Goal: Task Accomplishment & Management: Use online tool/utility

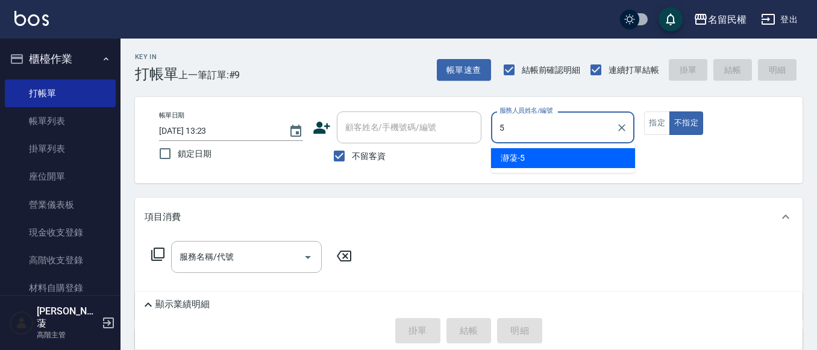
type input "瀞蓤-5"
type button "false"
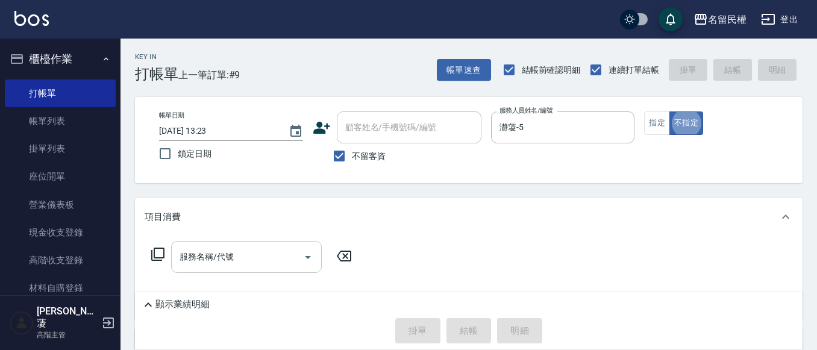
click at [208, 265] on input "服務名稱/代號" at bounding box center [237, 256] width 122 height 21
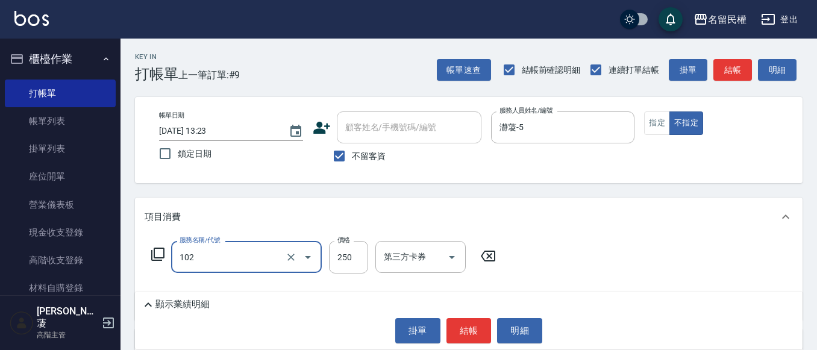
type input "指定洗髮(102)"
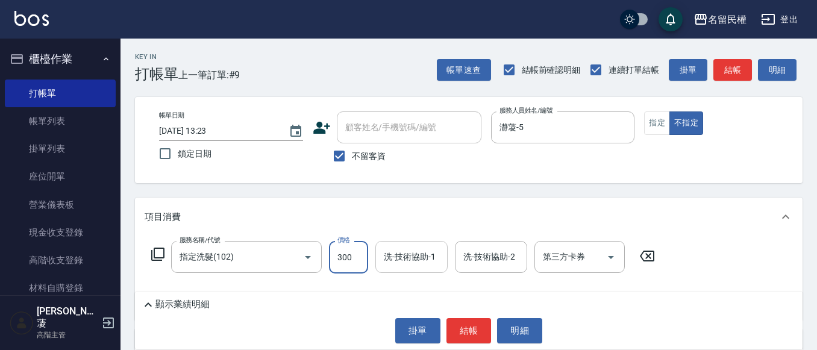
type input "300"
click at [393, 253] on input "洗-技術協助-1" at bounding box center [411, 256] width 61 height 21
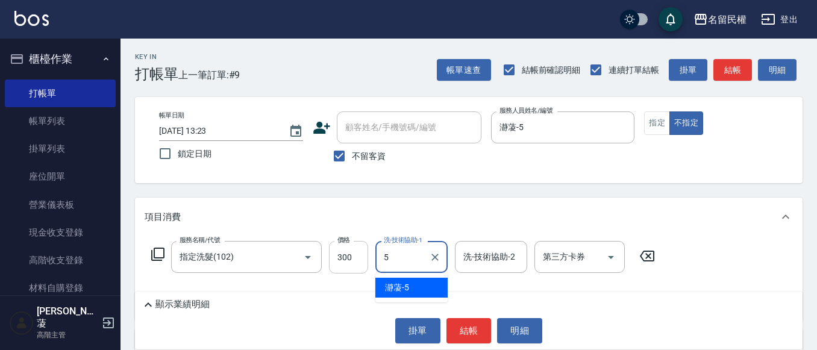
type input "瀞蓤-5"
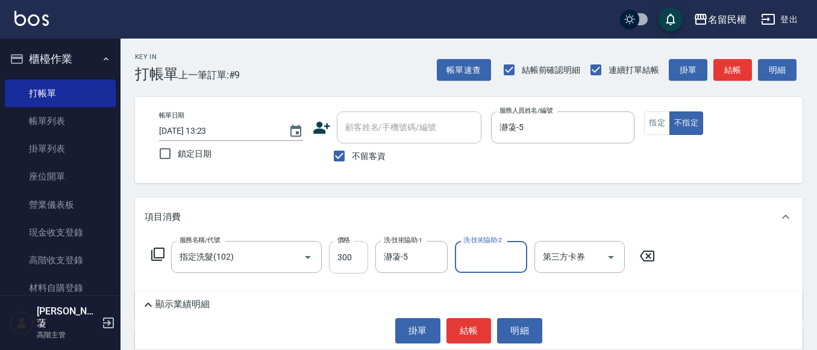
click at [346, 260] on input "300" at bounding box center [348, 257] width 39 height 33
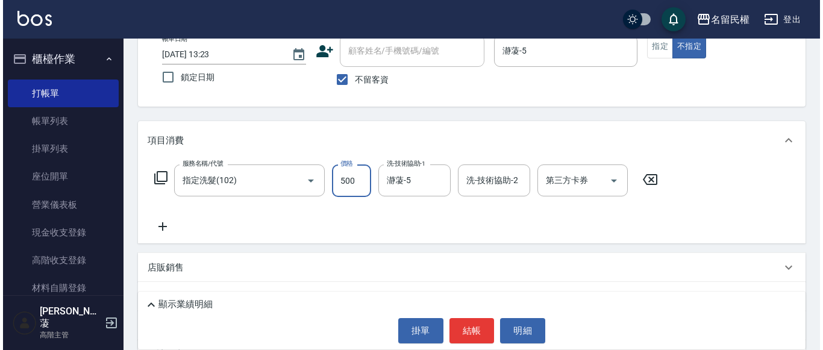
scroll to position [161, 0]
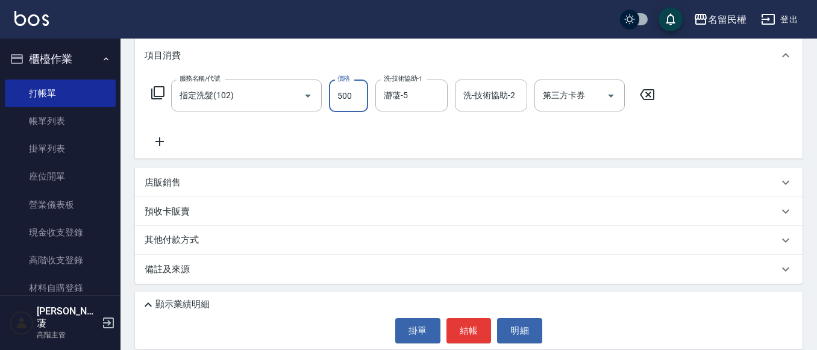
type input "500"
click at [160, 137] on icon at bounding box center [160, 141] width 30 height 14
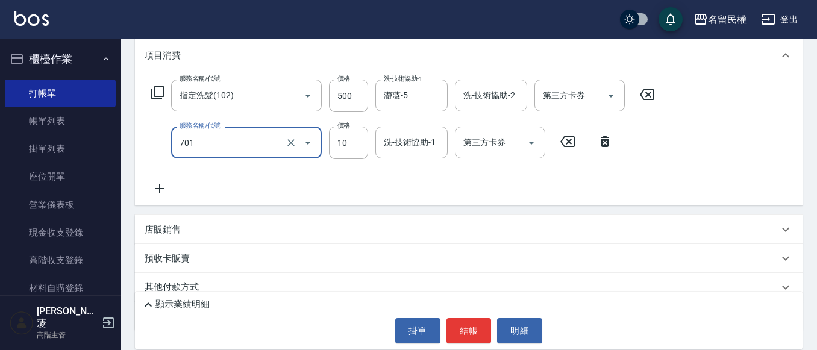
type input "[PERSON_NAME](701)"
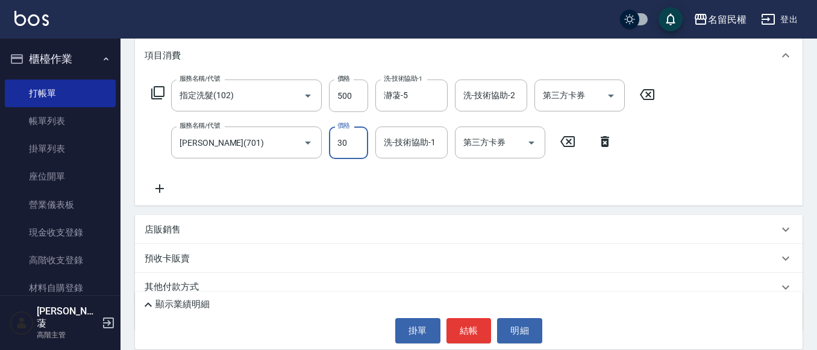
type input "30"
type input "瀞蓤-5"
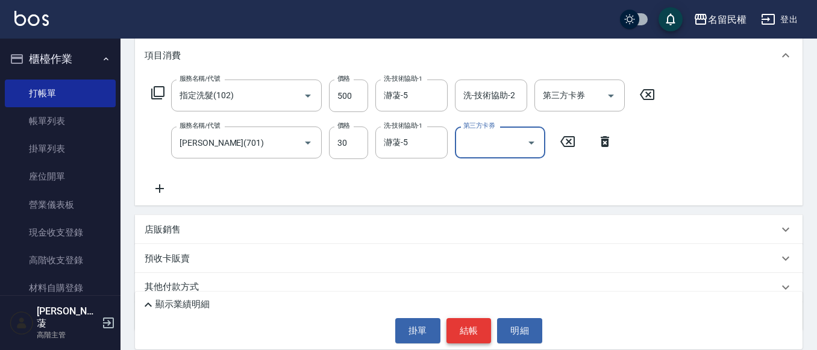
click at [463, 328] on button "結帳" at bounding box center [468, 330] width 45 height 25
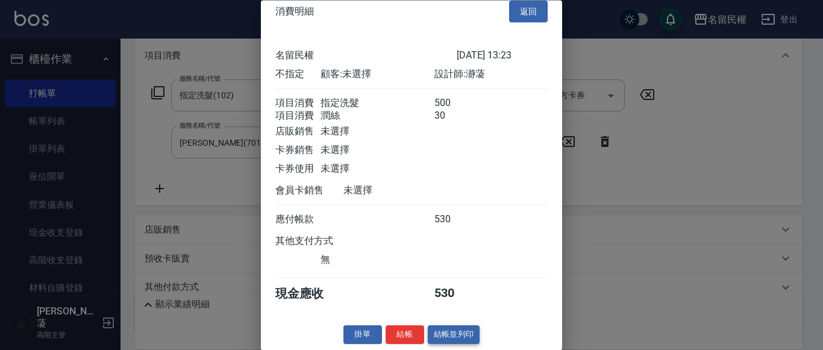
scroll to position [30, 0]
click at [404, 338] on button "結帳" at bounding box center [404, 335] width 39 height 19
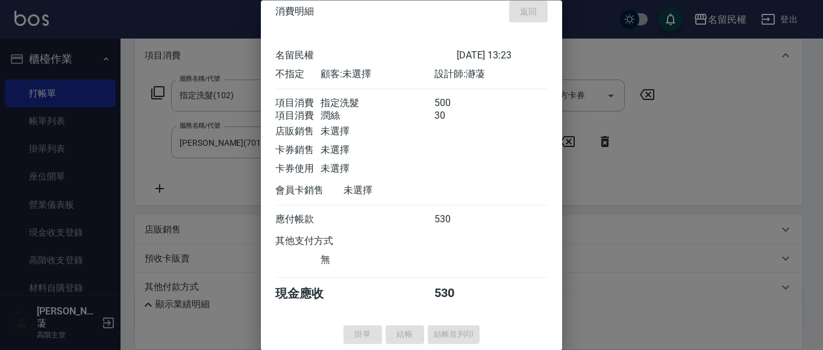
type input "[DATE] 14:33"
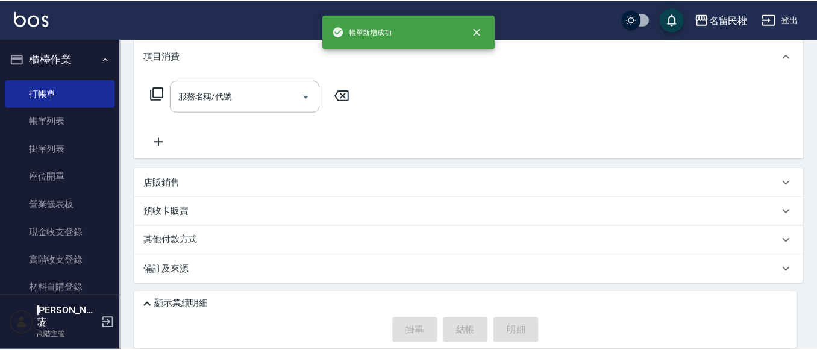
scroll to position [0, 0]
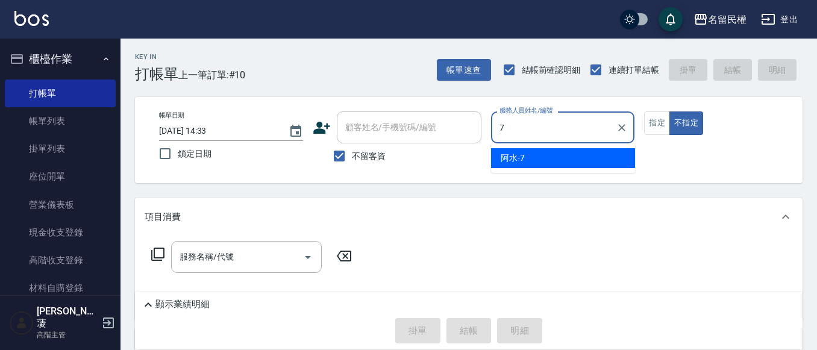
type input "阿水-7"
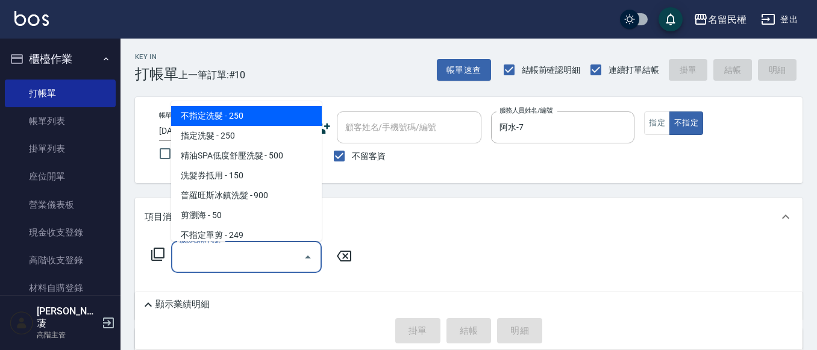
click at [214, 249] on input "服務名稱/代號" at bounding box center [237, 256] width 122 height 21
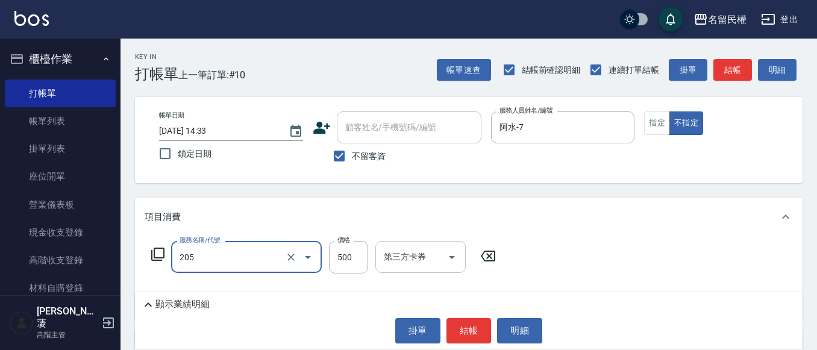
type input "指定洗剪(205)"
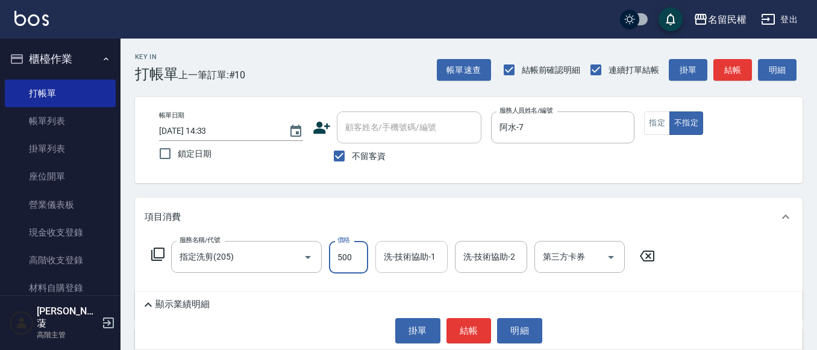
click at [407, 247] on div "洗-技術協助-1 洗-技術協助-1" at bounding box center [411, 257] width 72 height 32
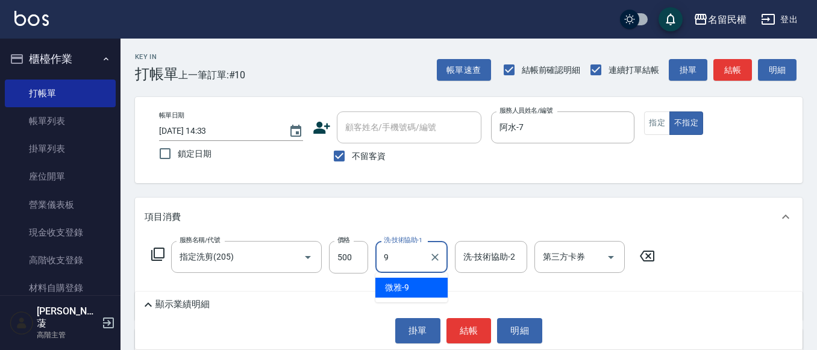
type input "微雅-9"
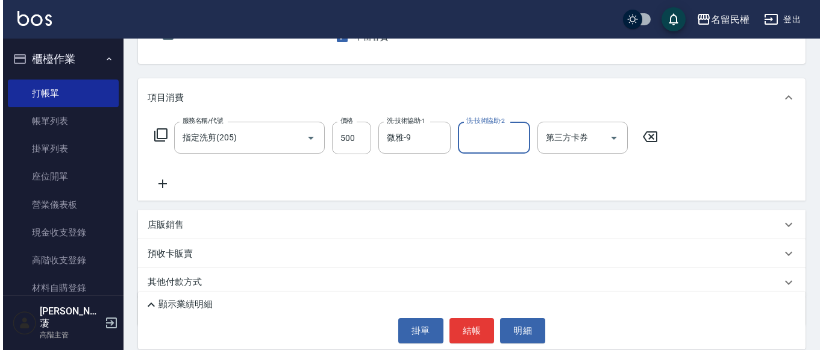
scroll to position [120, 0]
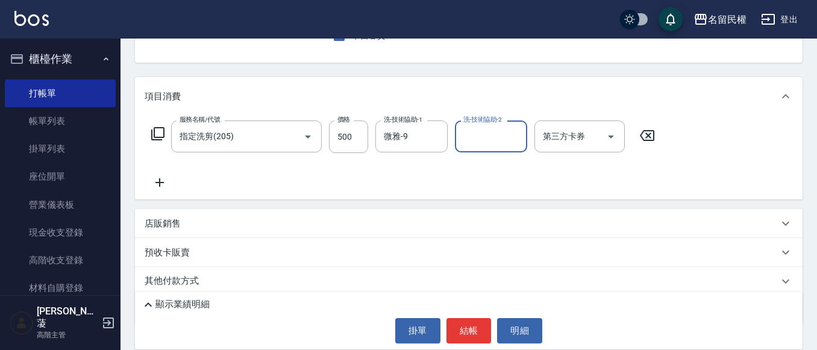
click at [161, 176] on icon at bounding box center [160, 182] width 30 height 14
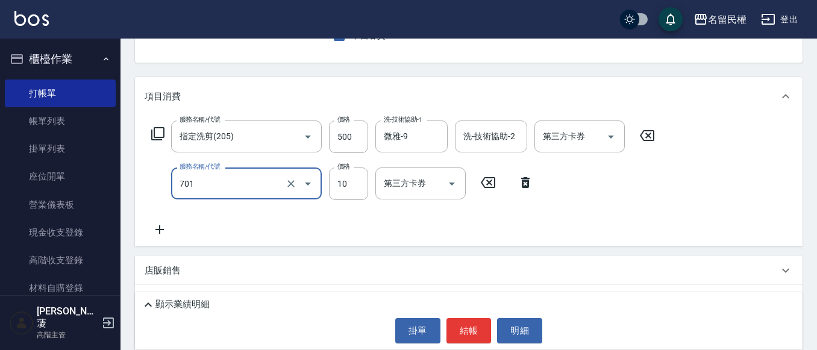
type input "[PERSON_NAME](701)"
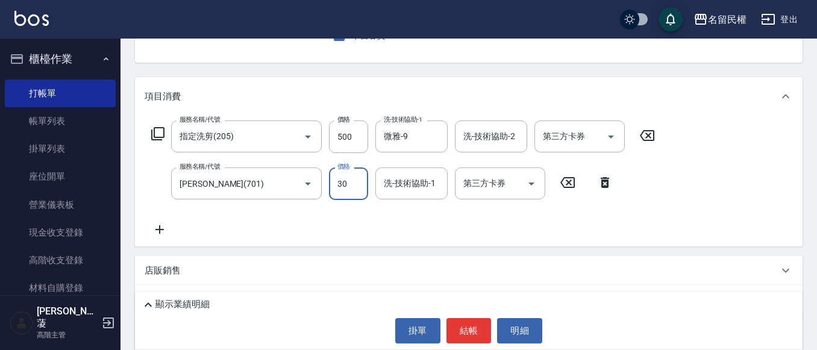
type input "30"
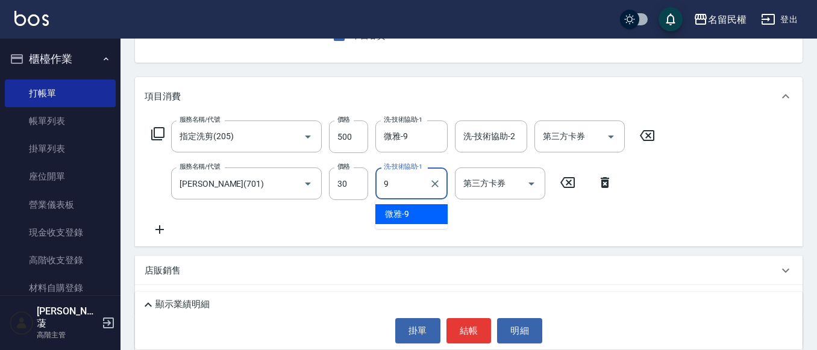
type input "微雅-9"
click at [462, 312] on div "顯示業績明細 掛單 結帳 明細" at bounding box center [468, 321] width 667 height 58
drag, startPoint x: 462, startPoint y: 315, endPoint x: 462, endPoint y: 327, distance: 12.0
click at [462, 316] on div "顯示業績明細 掛單 結帳 明細" at bounding box center [468, 321] width 667 height 58
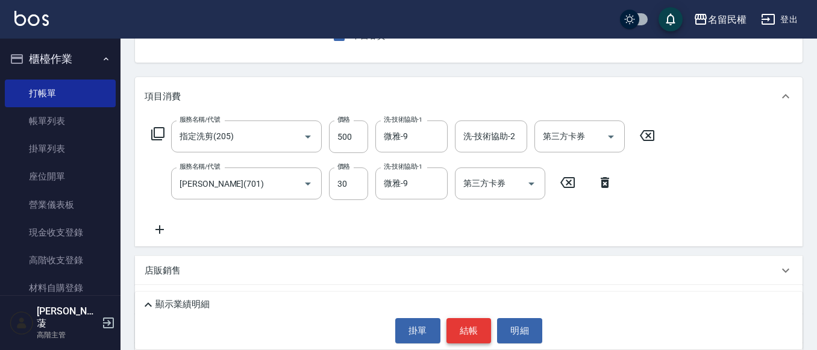
click at [462, 336] on button "結帳" at bounding box center [468, 330] width 45 height 25
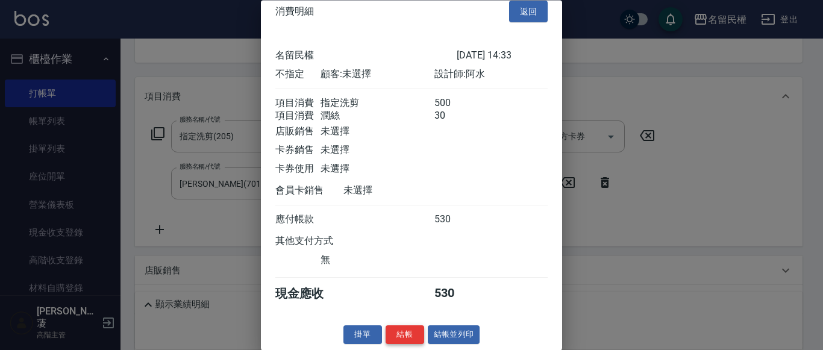
scroll to position [30, 0]
click at [396, 332] on button "結帳" at bounding box center [404, 335] width 39 height 19
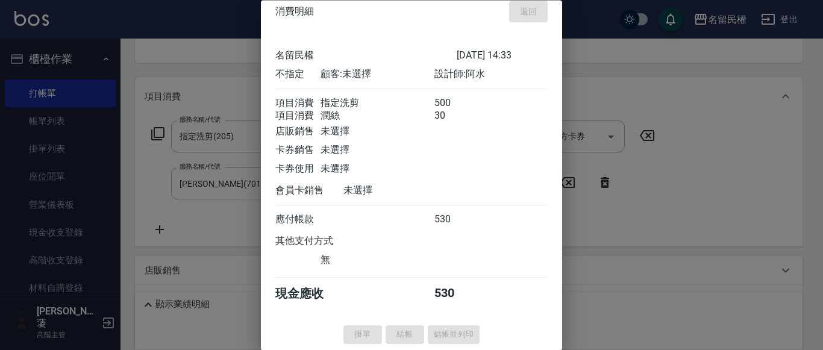
type input "[DATE] 14:40"
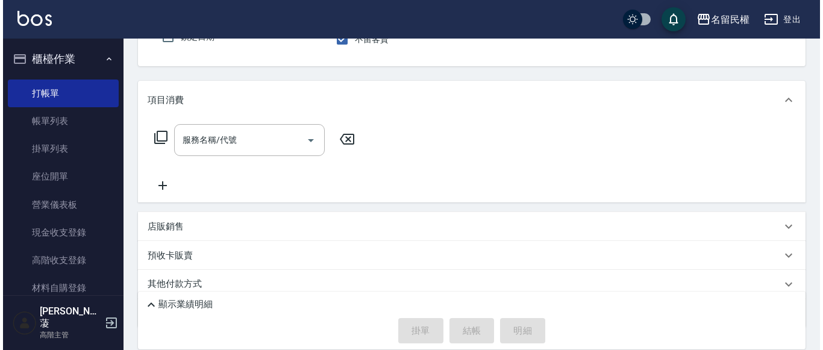
scroll to position [57, 0]
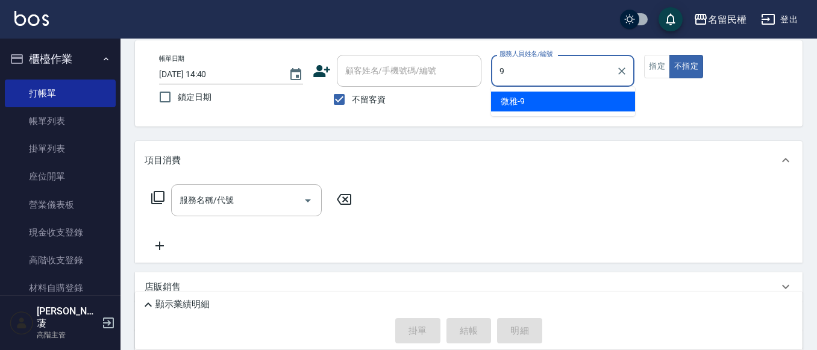
type input "微雅-9"
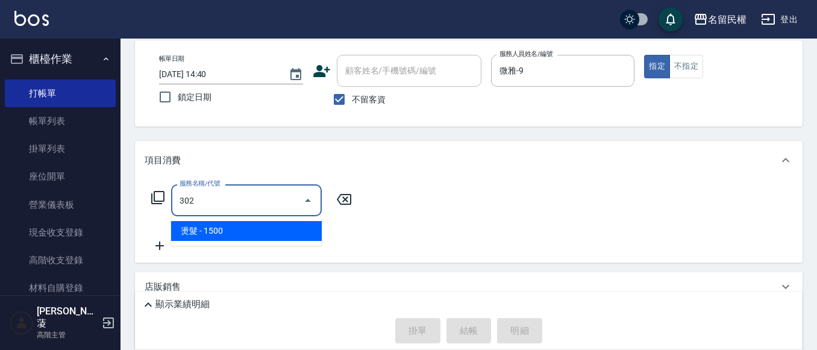
type input "燙髮(302)"
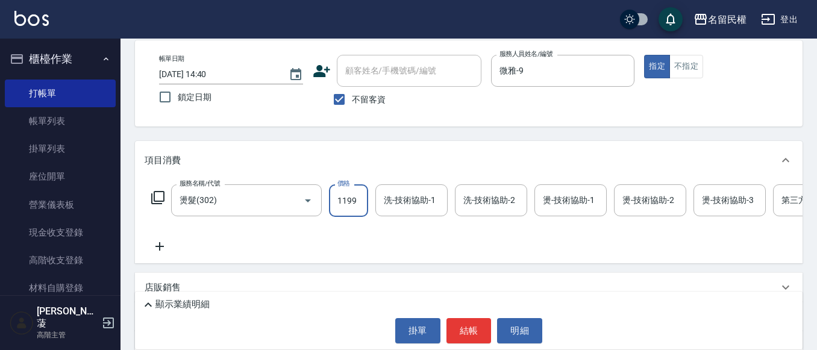
type input "1199"
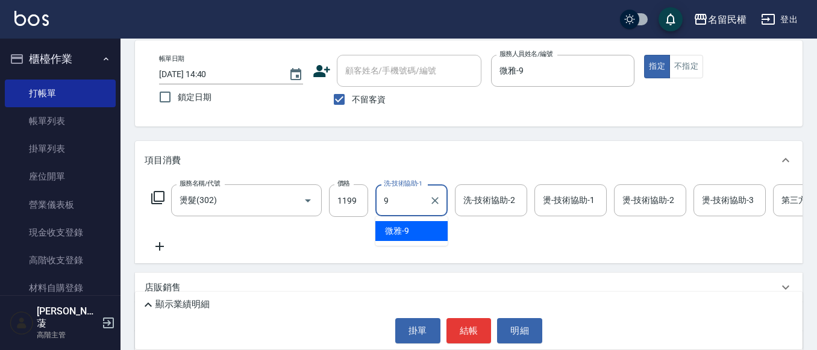
type input "微雅-9"
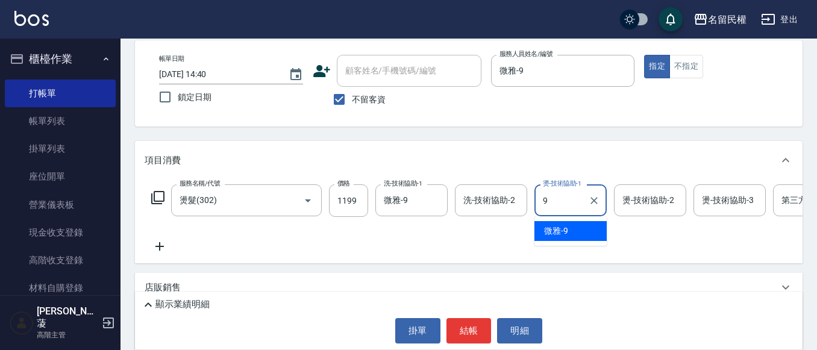
type input "微雅-9"
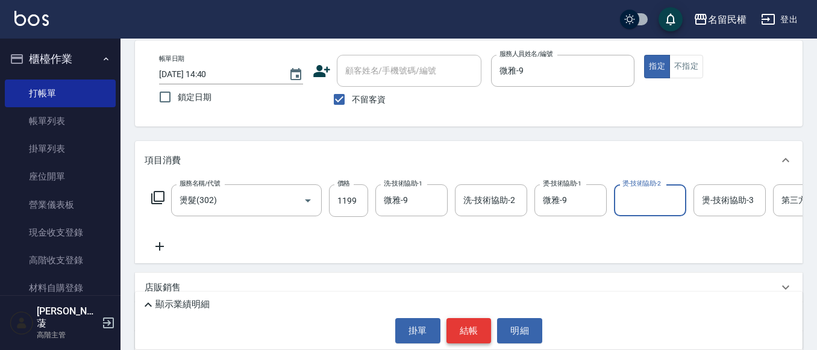
click at [456, 319] on button "結帳" at bounding box center [468, 330] width 45 height 25
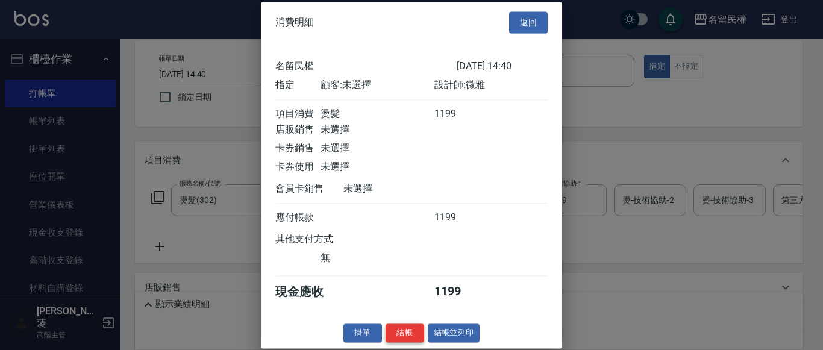
scroll to position [16, 0]
click at [404, 334] on button "結帳" at bounding box center [404, 332] width 39 height 19
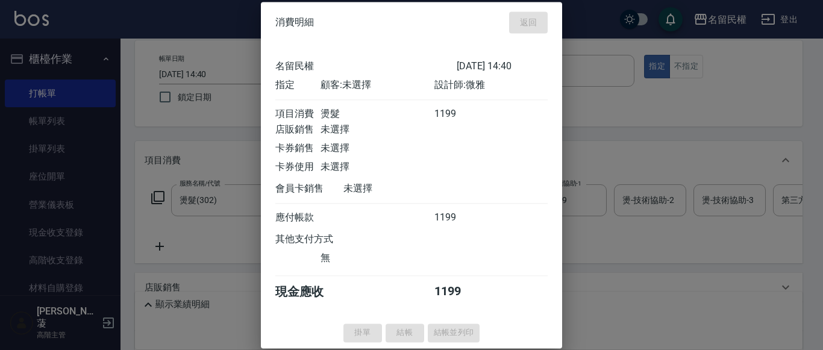
type input "[DATE] 14:47"
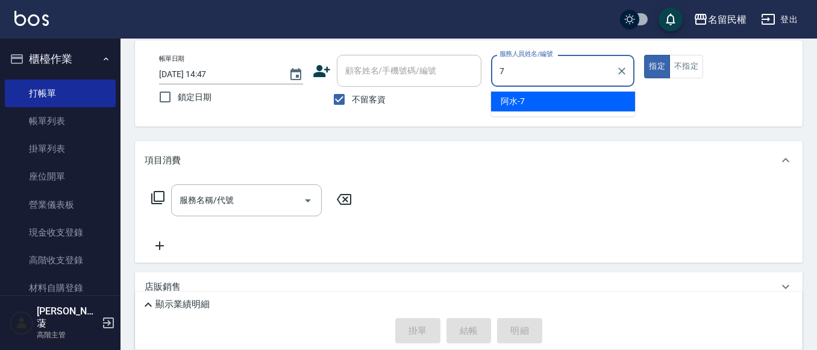
type input "阿水-7"
type button "true"
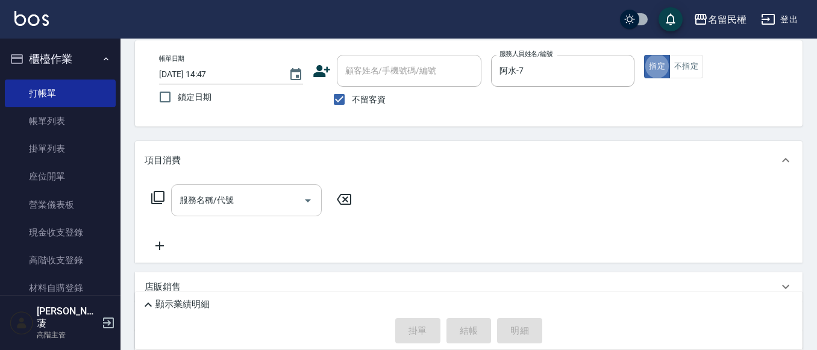
click at [210, 212] on div "服務名稱/代號" at bounding box center [246, 200] width 151 height 32
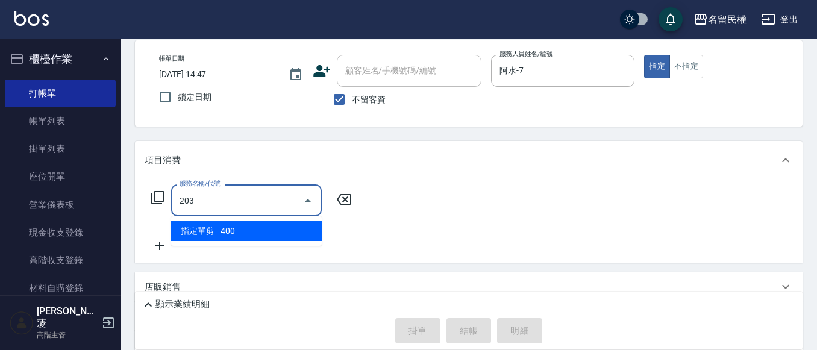
type input "指定單剪(203)"
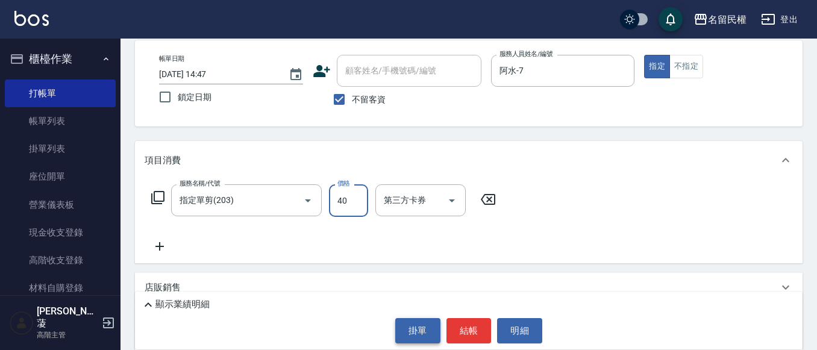
type input "400"
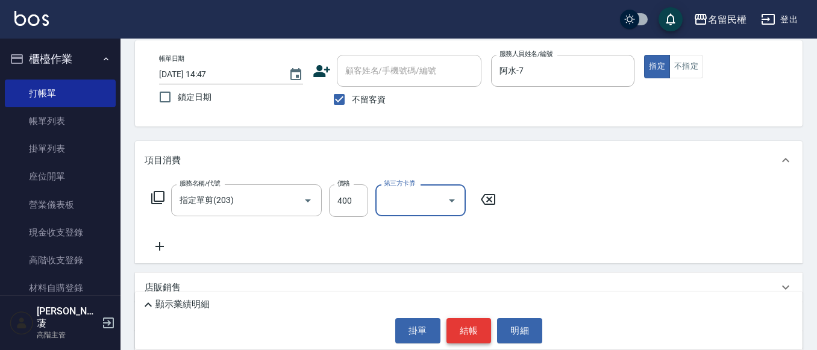
click at [460, 338] on button "結帳" at bounding box center [468, 330] width 45 height 25
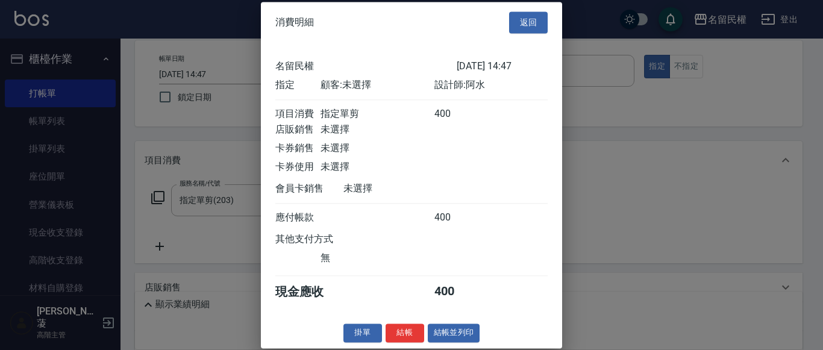
drag, startPoint x: 404, startPoint y: 334, endPoint x: 386, endPoint y: 332, distance: 18.1
click at [404, 335] on button "結帳" at bounding box center [404, 332] width 39 height 19
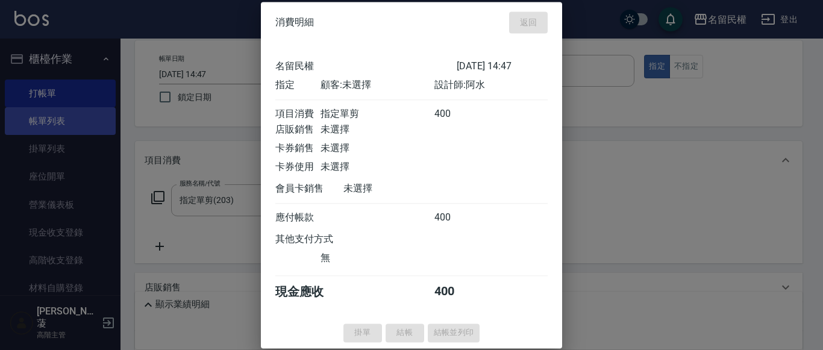
type input "[DATE] 15:02"
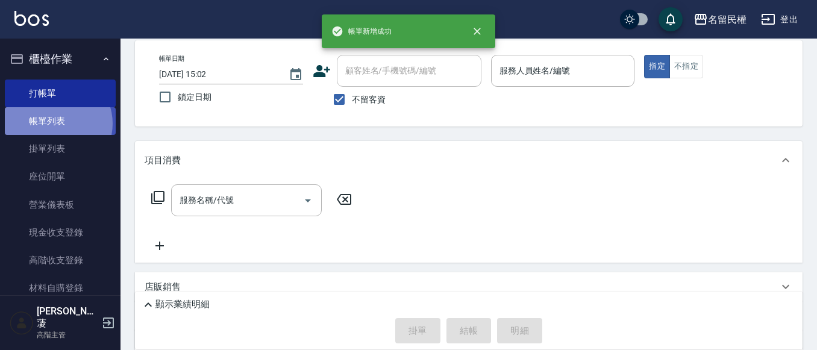
click at [55, 123] on link "帳單列表" at bounding box center [60, 121] width 111 height 28
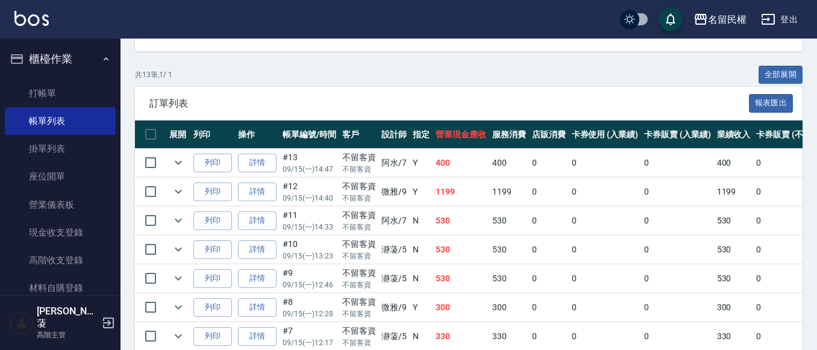
scroll to position [60, 0]
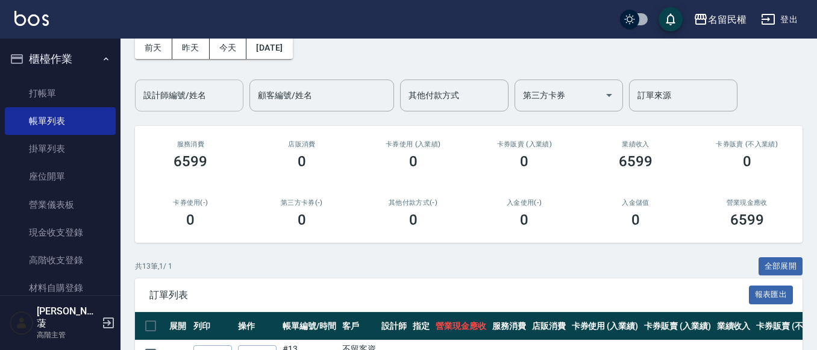
click at [169, 98] on input "設計師編號/姓名" at bounding box center [189, 95] width 98 height 21
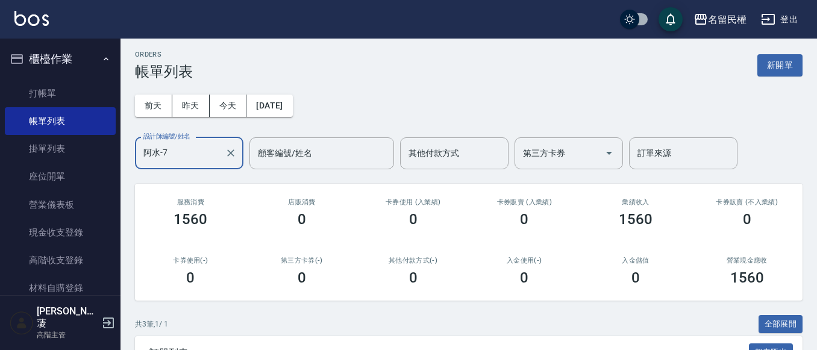
scroll to position [0, 0]
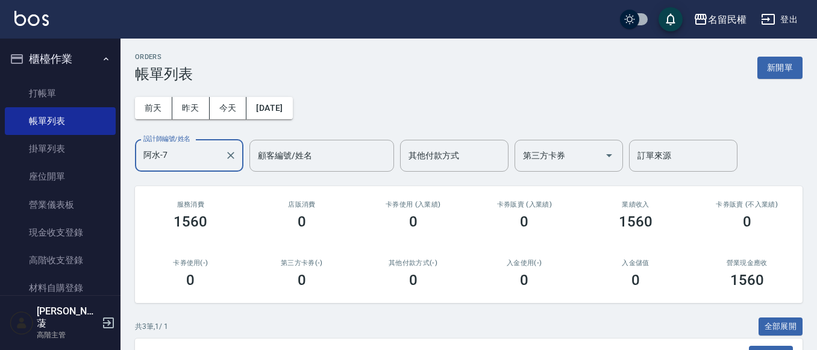
click at [160, 152] on input "阿水-7" at bounding box center [180, 155] width 80 height 21
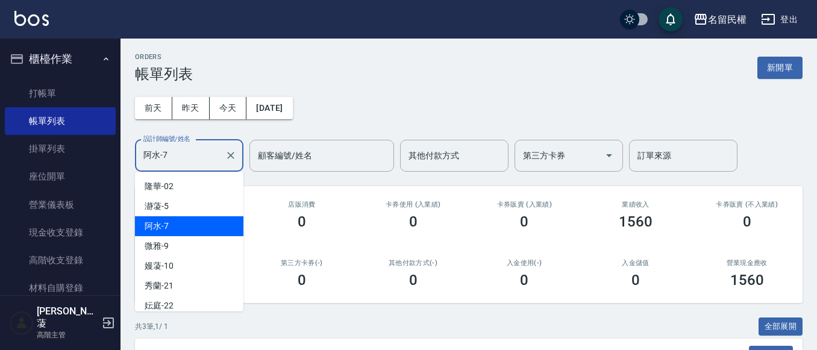
click at [160, 152] on input "阿水-7" at bounding box center [180, 155] width 80 height 21
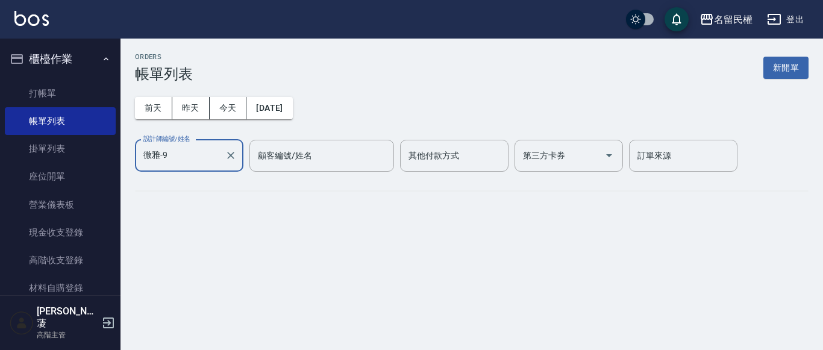
type input "微雅-9"
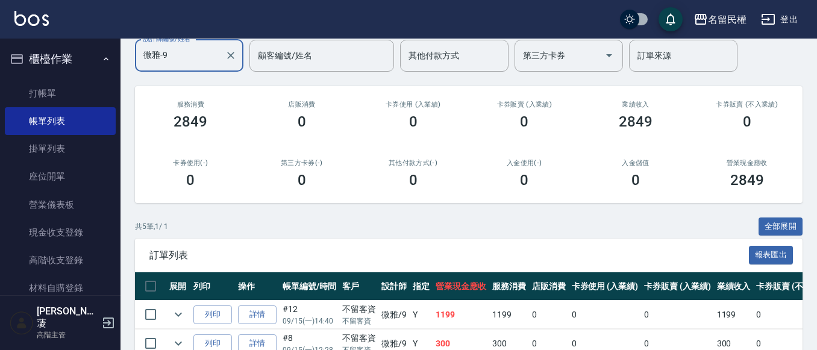
scroll to position [241, 0]
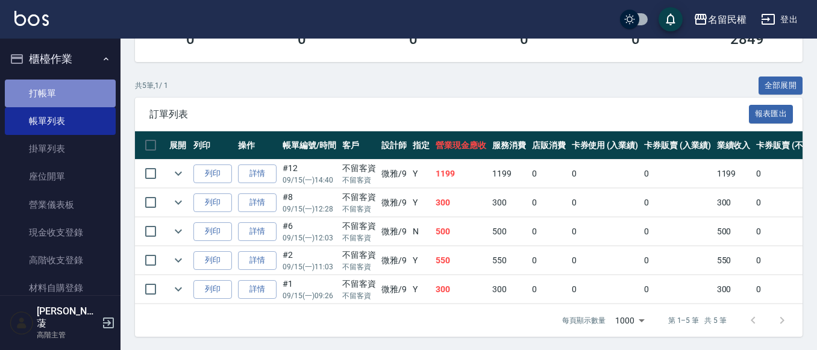
click at [67, 84] on link "打帳單" at bounding box center [60, 94] width 111 height 28
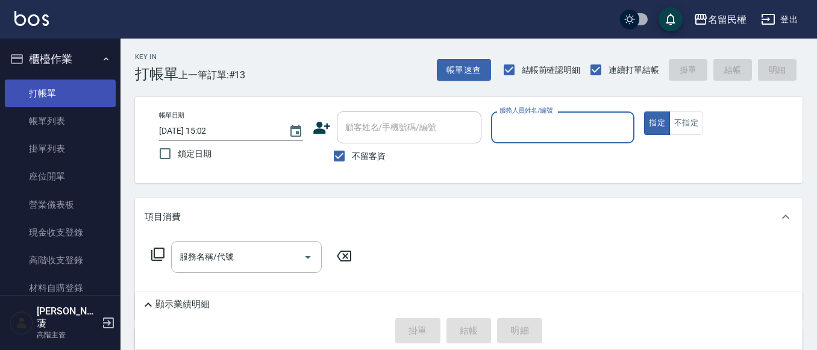
click at [20, 105] on link "打帳單" at bounding box center [60, 94] width 111 height 28
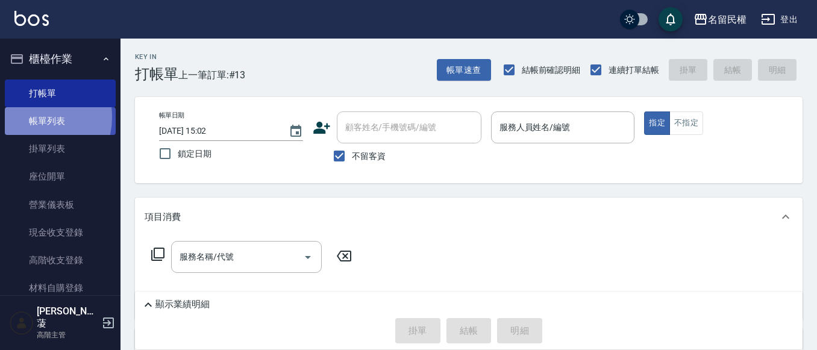
click at [33, 117] on link "帳單列表" at bounding box center [60, 121] width 111 height 28
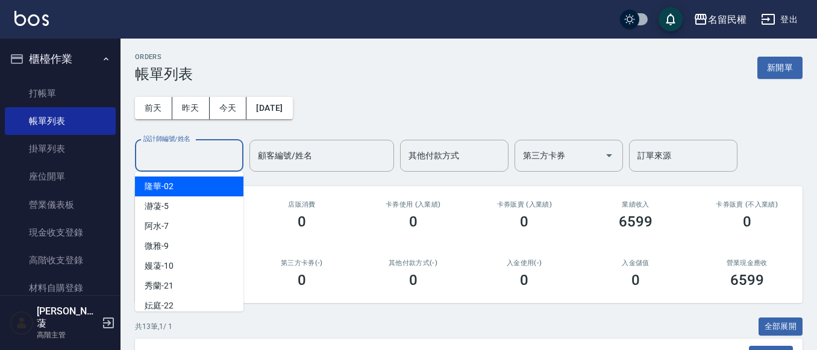
click at [186, 163] on input "設計師編號/姓名" at bounding box center [189, 155] width 98 height 21
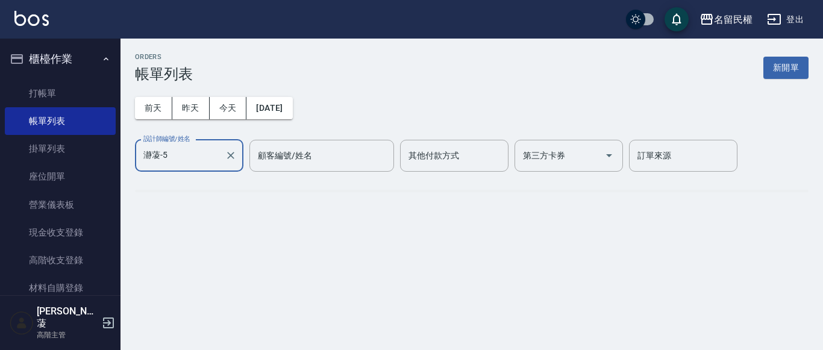
type input "瀞蓤-5"
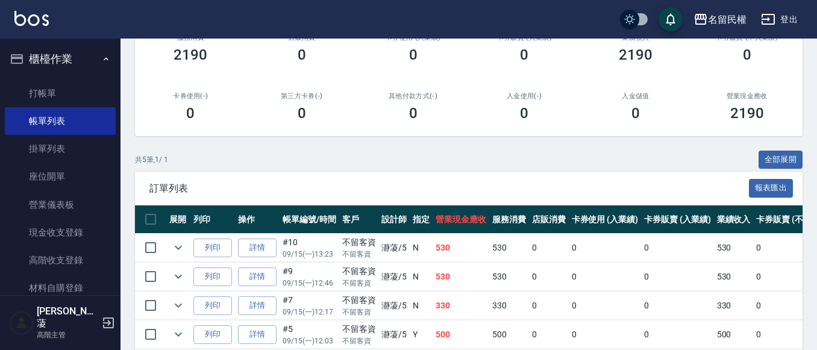
scroll to position [241, 0]
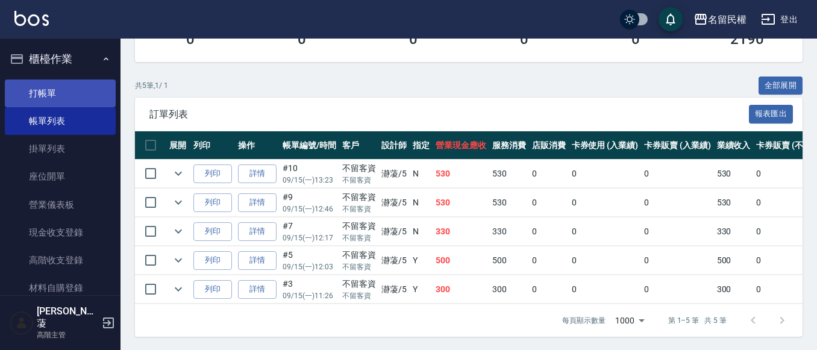
click at [78, 87] on link "打帳單" at bounding box center [60, 94] width 111 height 28
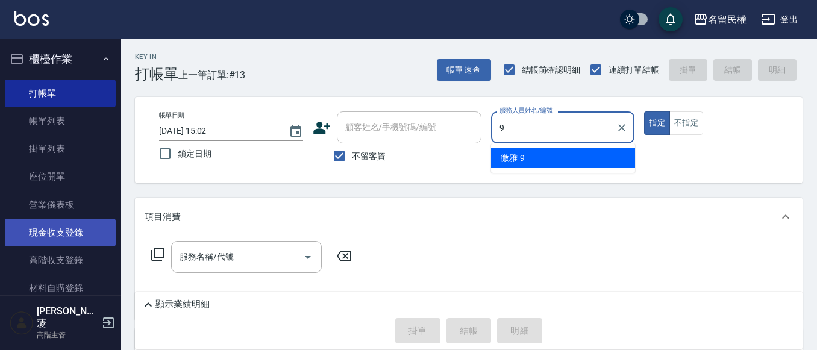
type input "微雅-9"
type button "true"
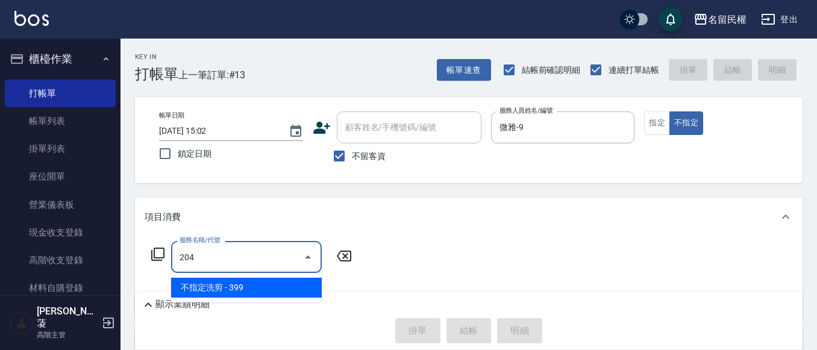
type input "不指定洗剪(204)"
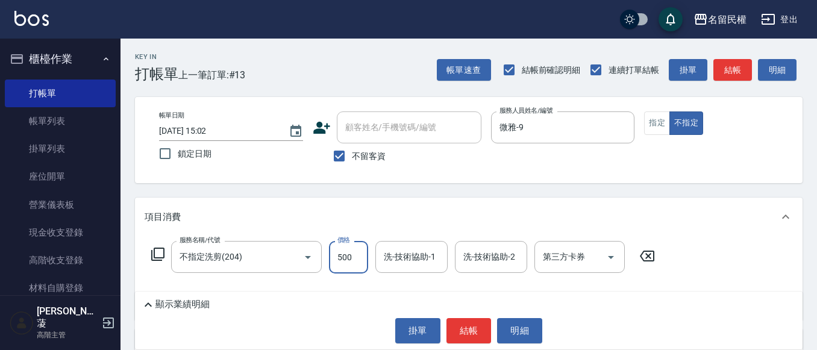
type input "500"
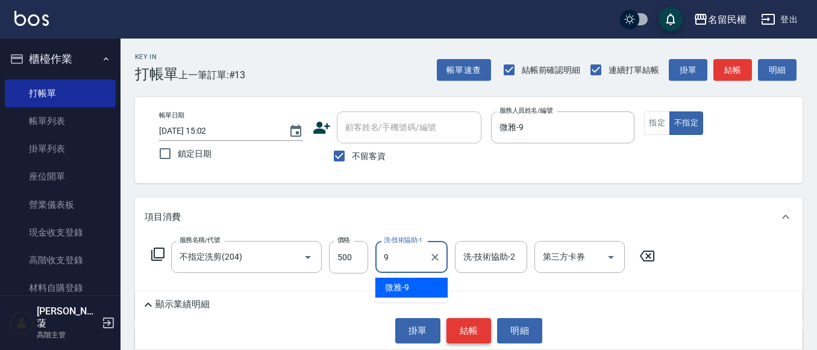
type input "9"
click at [490, 334] on button "結帳" at bounding box center [468, 330] width 45 height 25
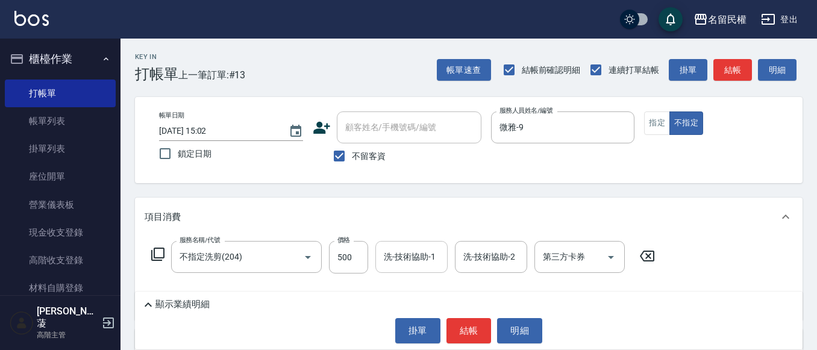
click at [416, 263] on input "洗-技術協助-1" at bounding box center [411, 256] width 61 height 21
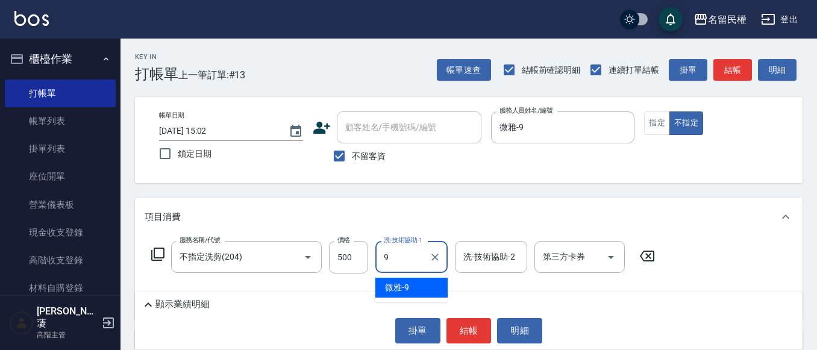
type input "微雅-9"
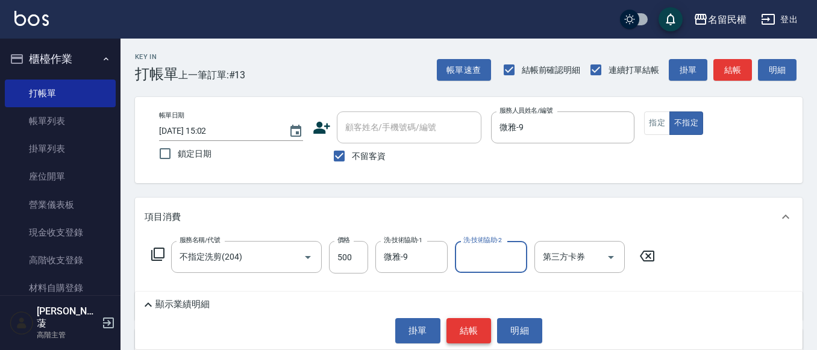
click at [470, 331] on body "名留民權 登出 櫃檯作業 打帳單 帳單列表 掛單列表 座位開單 營業儀表板 現金收支登錄 高階收支登錄 材料自購登錄 每日結帳 排班表 現場電腦打卡 掃碼打卡…" at bounding box center [408, 255] width 817 height 511
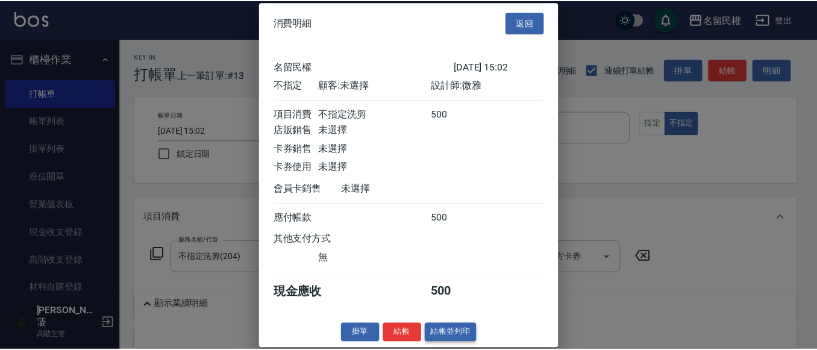
scroll to position [16, 0]
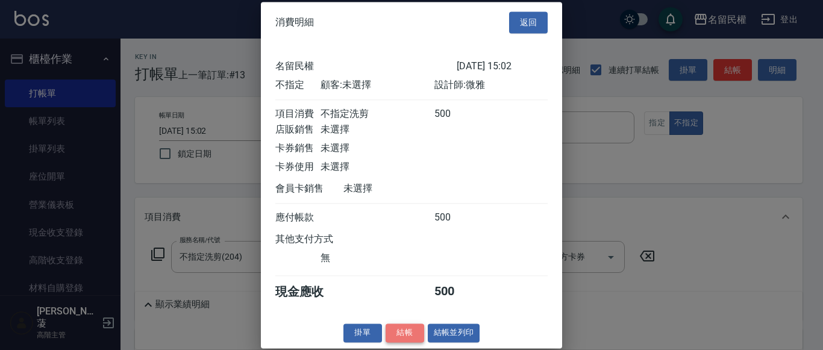
drag, startPoint x: 397, startPoint y: 335, endPoint x: 379, endPoint y: 308, distance: 33.1
click at [397, 334] on button "結帳" at bounding box center [404, 332] width 39 height 19
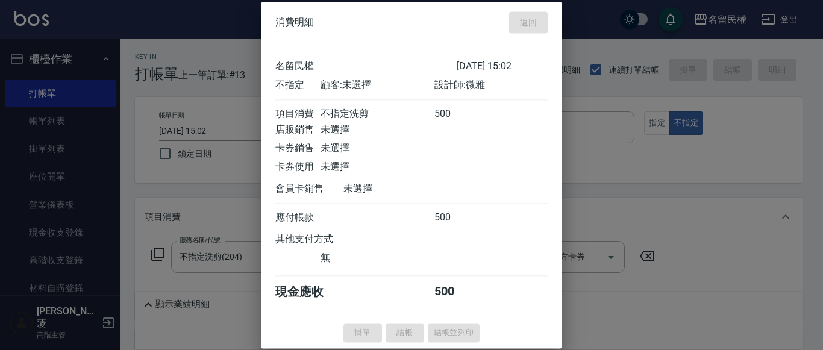
type input "[DATE] 15:32"
